Goal: Transaction & Acquisition: Purchase product/service

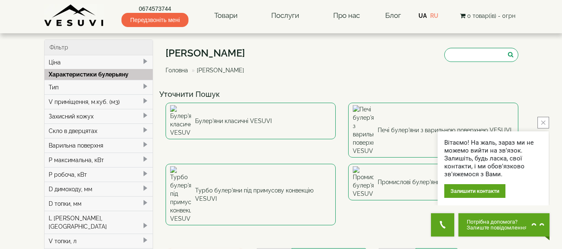
click at [80, 21] on img at bounding box center [74, 15] width 60 height 23
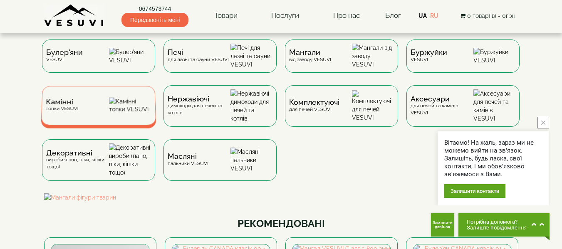
click at [87, 111] on div "Камінні топки VESUVI" at bounding box center [98, 105] width 115 height 39
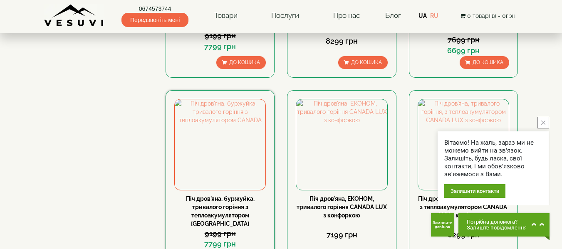
scroll to position [749, 0]
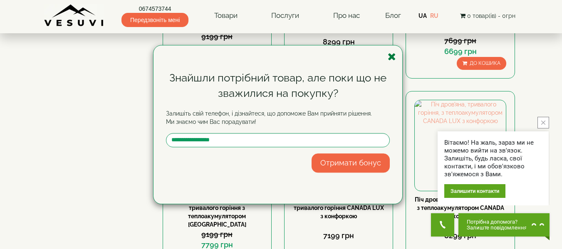
click at [393, 55] on icon "button" at bounding box center [392, 57] width 8 height 10
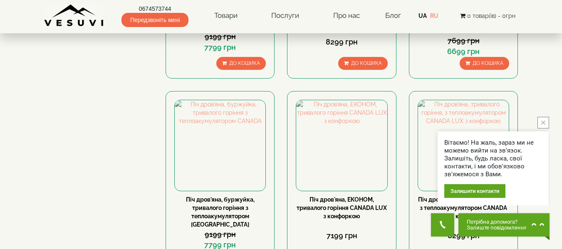
click at [544, 122] on icon "close button" at bounding box center [543, 123] width 4 height 4
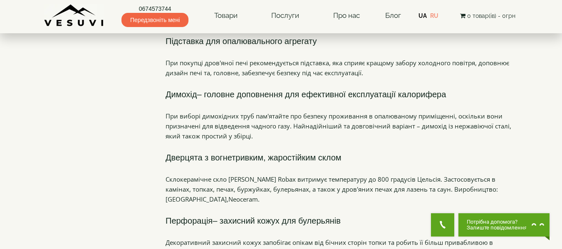
scroll to position [125, 0]
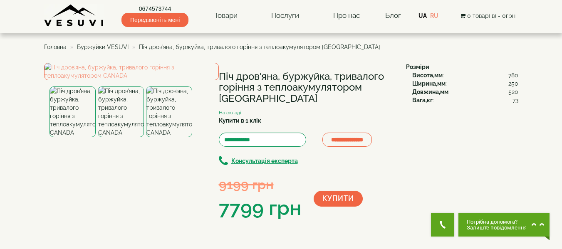
click at [513, 75] on span "780" at bounding box center [513, 75] width 10 height 8
click at [513, 87] on span "250" at bounding box center [513, 83] width 10 height 8
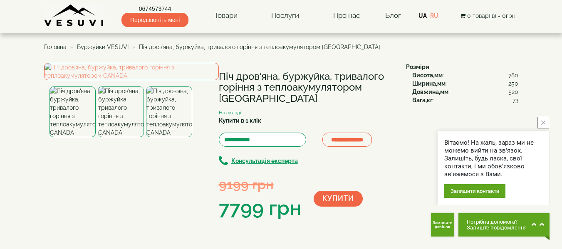
scroll to position [42, 0]
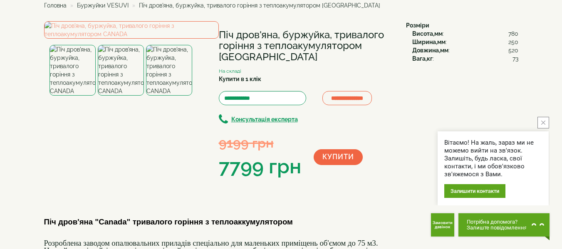
click at [270, 42] on h1 "Піч дров'яна, буржуйка, тривалого горіння з теплоакумулятором [GEOGRAPHIC_DATA]" at bounding box center [306, 46] width 175 height 33
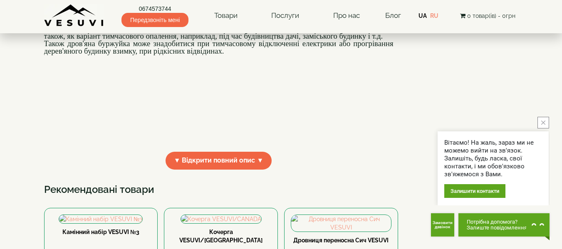
scroll to position [250, 0]
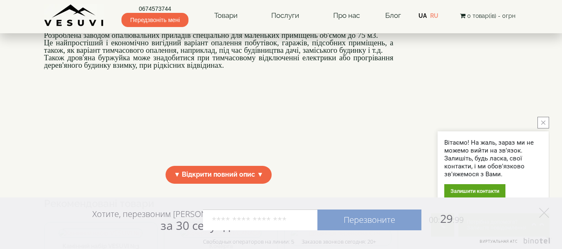
drag, startPoint x: 365, startPoint y: 79, endPoint x: 359, endPoint y: 79, distance: 6.2
click at [359, 40] on font "Розроблена заводом опалювальних приладів спеціально для маленьких приміщень об'…" at bounding box center [211, 35] width 334 height 9
click at [362, 54] on font "Це найпростіший і економічно вигідний варіант опалення побутівок, гаражів, підс…" at bounding box center [218, 46] width 349 height 16
drag, startPoint x: 357, startPoint y: 81, endPoint x: 369, endPoint y: 78, distance: 12.0
click at [369, 40] on font "Розроблена заводом опалювальних приладів спеціально для маленьких приміщень об'…" at bounding box center [211, 35] width 334 height 9
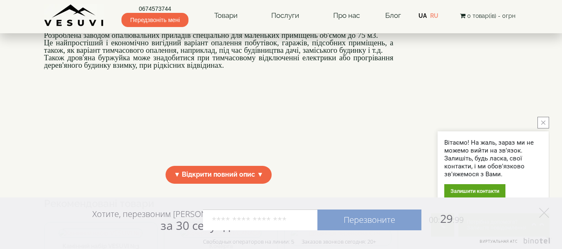
click at [356, 54] on font "Це найпростіший і економічно вигідний варіант опалення побутівок, гаражів, підс…" at bounding box center [218, 46] width 349 height 16
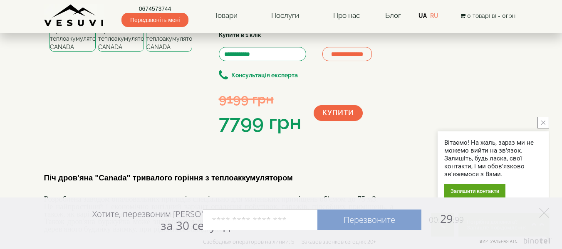
scroll to position [0, 0]
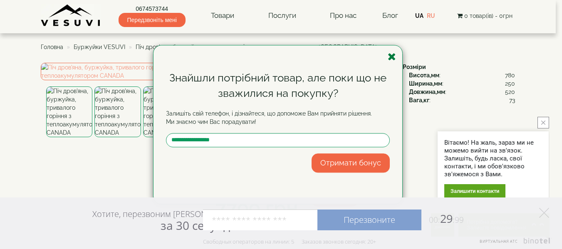
click at [390, 57] on icon "button" at bounding box center [392, 57] width 8 height 10
